Goal: Transaction & Acquisition: Purchase product/service

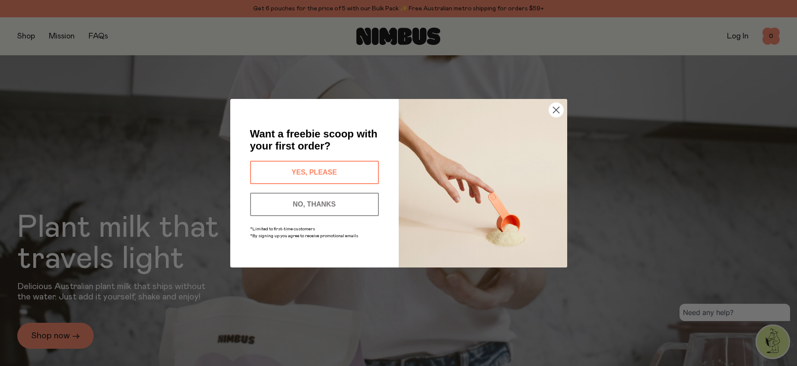
click at [25, 37] on div "Close dialog Want a freebie scoop with your first order? YES, PLEASE NO, THANKS…" at bounding box center [398, 183] width 797 height 366
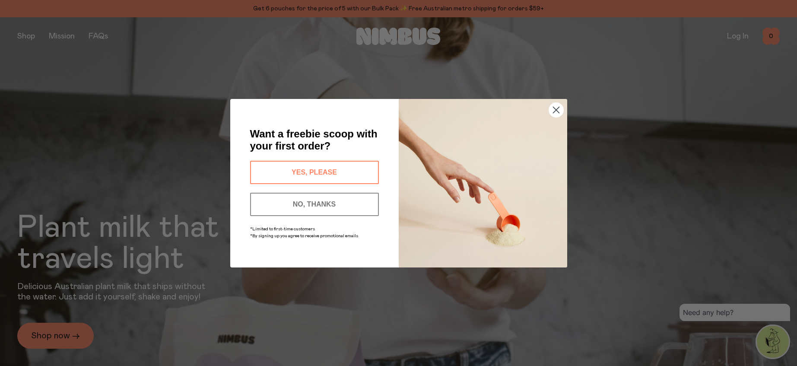
click at [305, 172] on button "YES, PLEASE" at bounding box center [314, 172] width 129 height 23
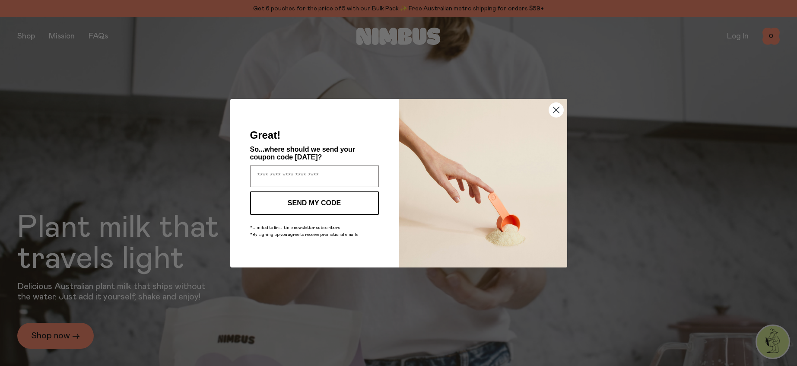
click at [558, 109] on circle "Close dialog" at bounding box center [556, 109] width 14 height 14
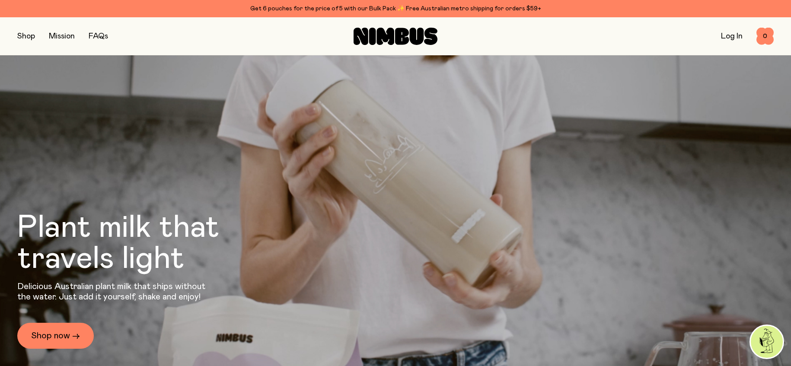
click at [23, 38] on button "button" at bounding box center [26, 36] width 18 height 12
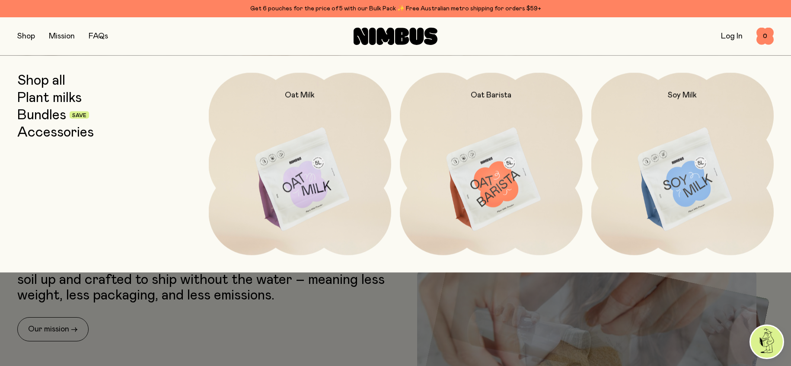
scroll to position [153, 0]
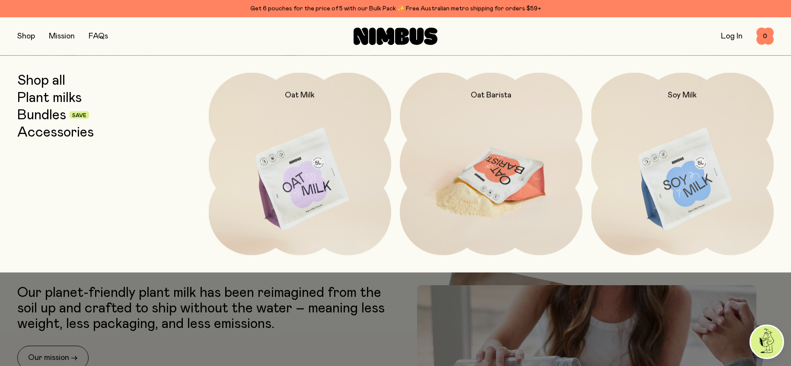
click at [499, 177] on img at bounding box center [491, 180] width 183 height 214
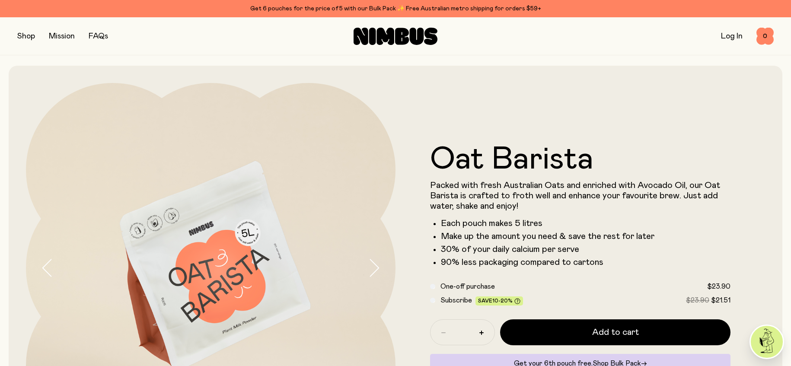
scroll to position [2, 0]
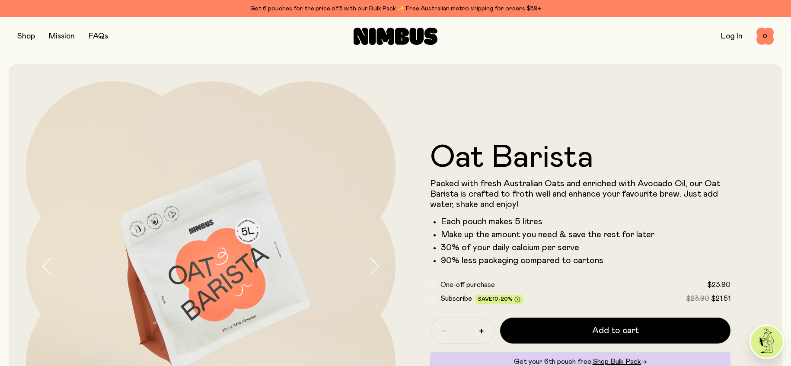
click at [27, 37] on button "button" at bounding box center [26, 36] width 18 height 12
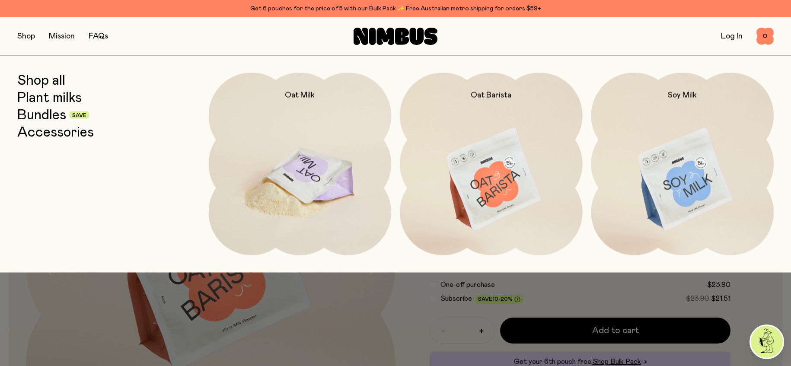
click at [317, 181] on img at bounding box center [300, 180] width 183 height 214
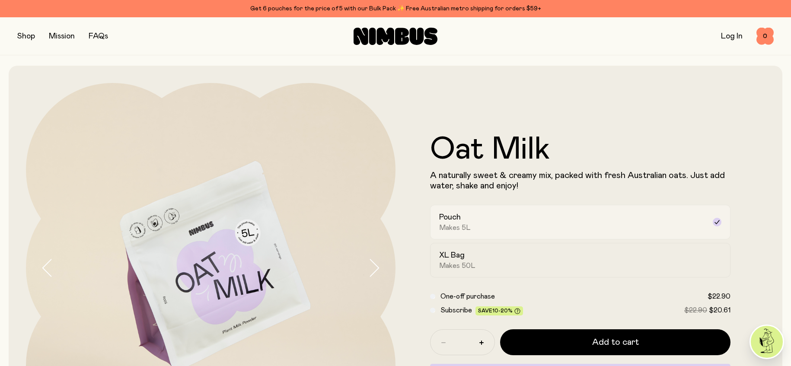
click at [487, 223] on div "Pouch Makes 5L" at bounding box center [572, 222] width 267 height 20
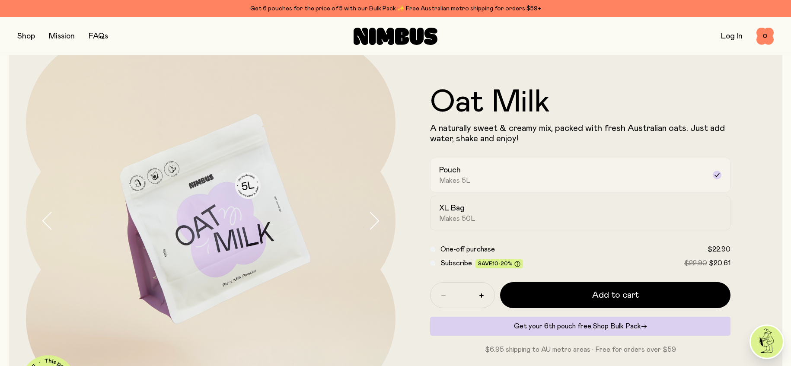
scroll to position [49, 0]
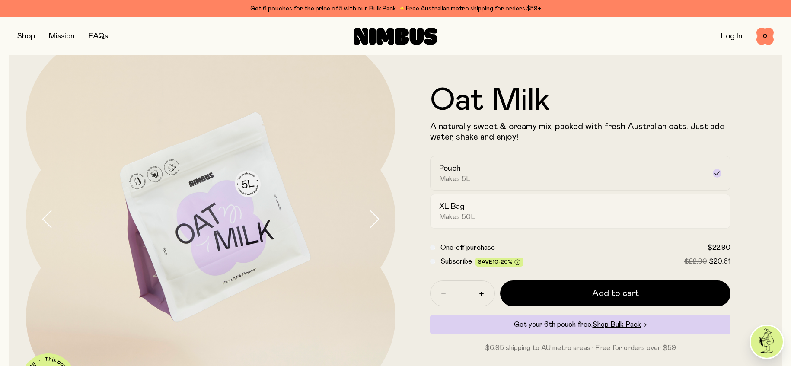
click at [492, 213] on div "XL Bag Makes 50L" at bounding box center [572, 211] width 267 height 20
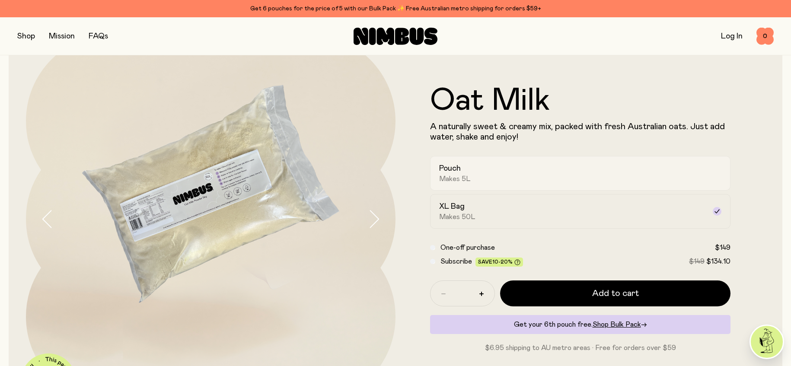
click at [473, 170] on div "Pouch Makes 5L" at bounding box center [572, 173] width 267 height 20
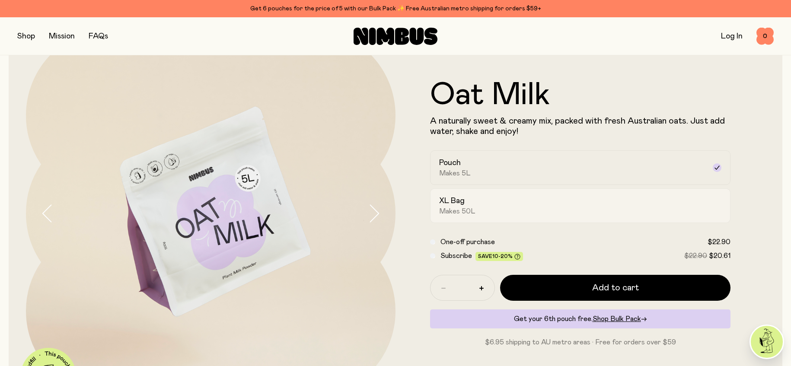
scroll to position [49, 0]
